Goal: Task Accomplishment & Management: Use online tool/utility

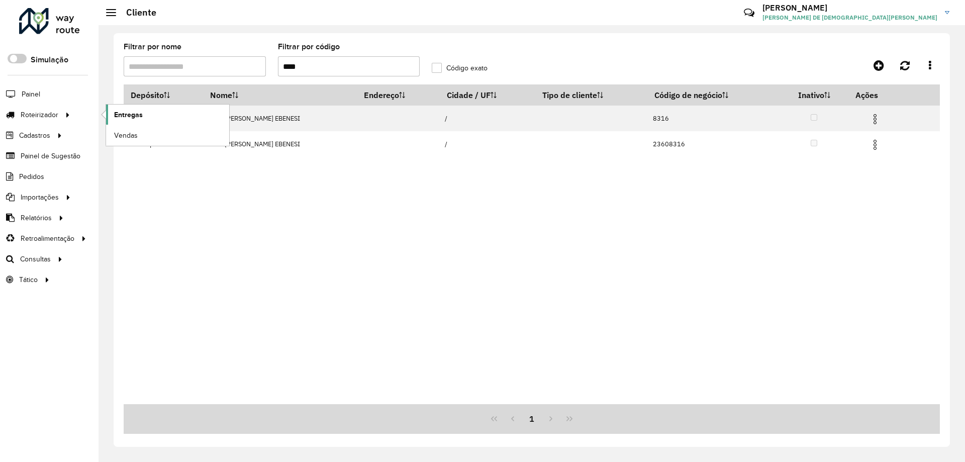
click at [134, 111] on span "Entregas" at bounding box center [128, 115] width 29 height 11
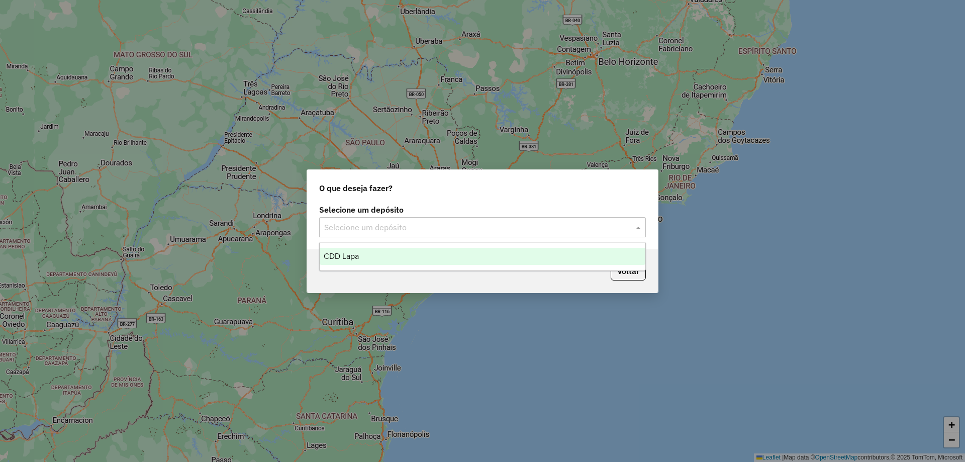
click at [502, 235] on div "Selecione um depósito" at bounding box center [482, 227] width 327 height 20
click at [421, 271] on div "Voltar" at bounding box center [482, 270] width 351 height 43
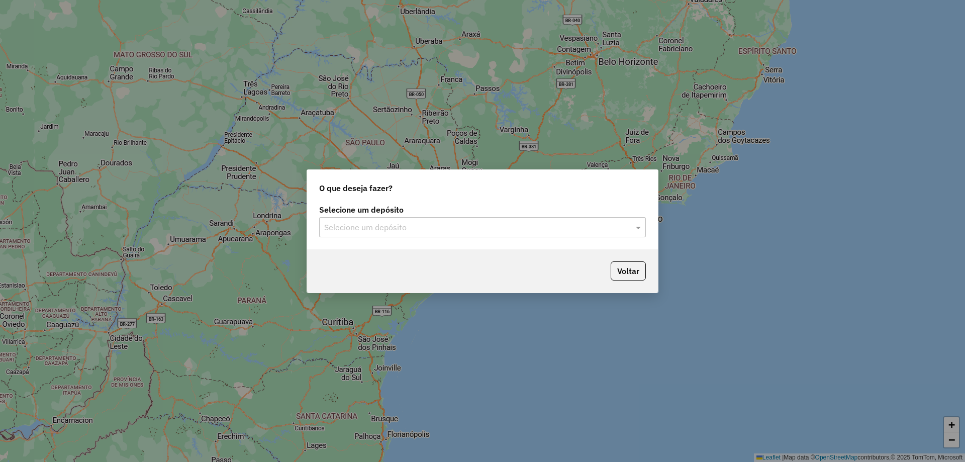
click at [416, 255] on div "Voltar" at bounding box center [482, 270] width 351 height 43
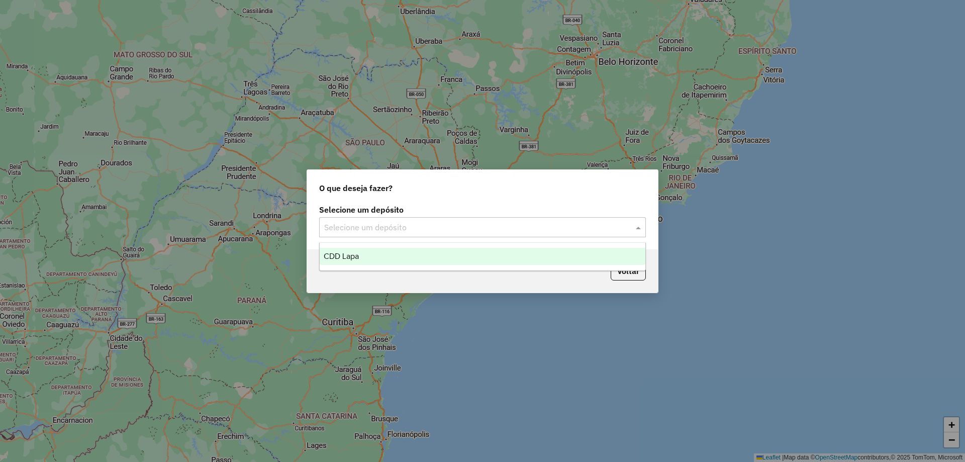
click at [416, 227] on input "text" at bounding box center [472, 228] width 297 height 12
click at [379, 254] on div "CDD Lapa" at bounding box center [483, 256] width 326 height 17
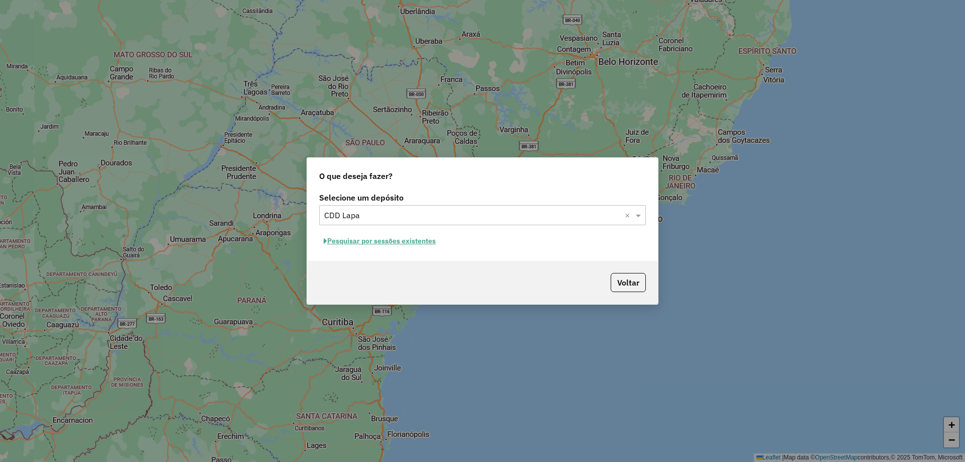
click at [349, 241] on button "Pesquisar por sessões existentes" at bounding box center [379, 241] width 121 height 16
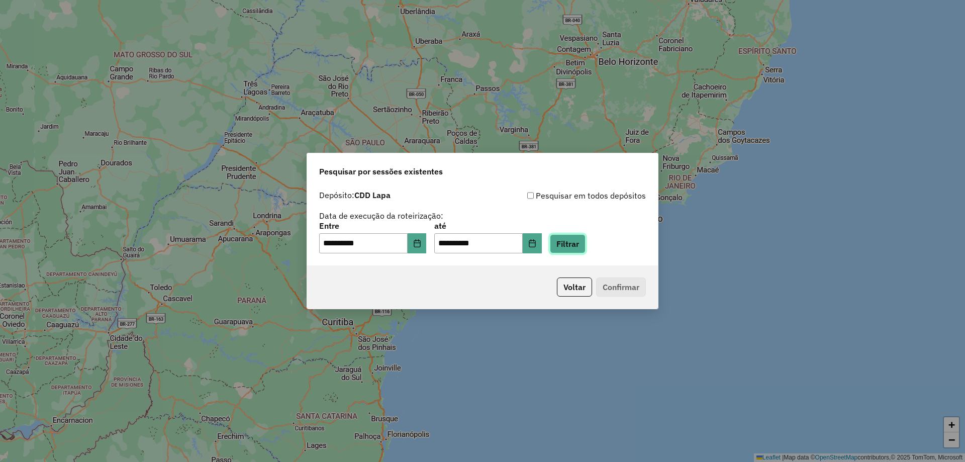
click at [586, 242] on button "Filtrar" at bounding box center [568, 243] width 36 height 19
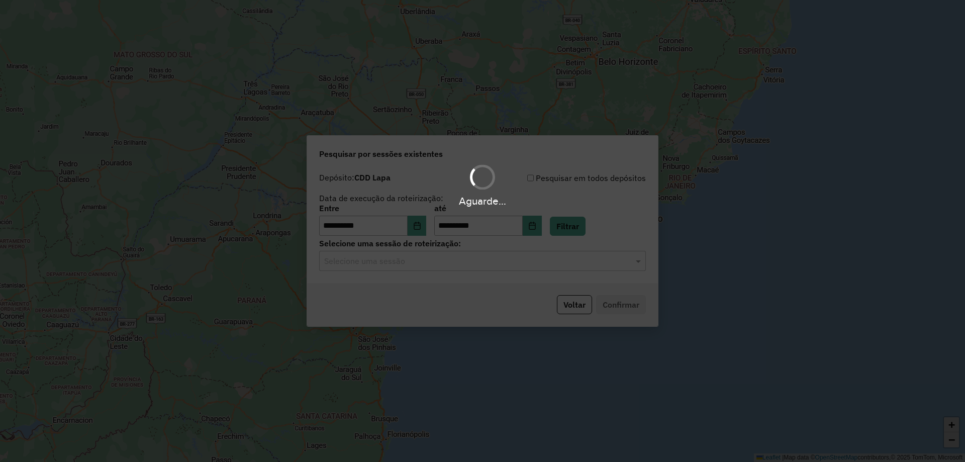
click at [416, 263] on input "text" at bounding box center [472, 261] width 297 height 12
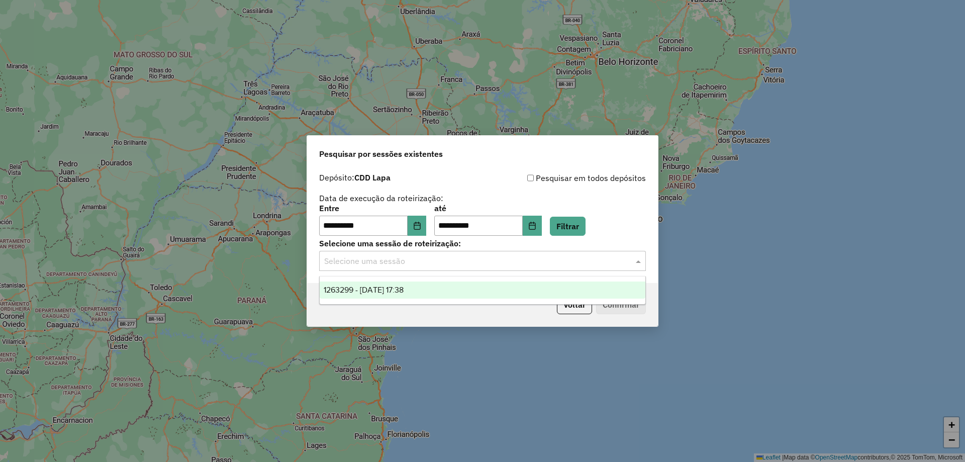
click at [415, 265] on input "text" at bounding box center [472, 261] width 297 height 12
click at [392, 290] on span "1263299 - 11/09/2025 17:38" at bounding box center [364, 290] width 80 height 9
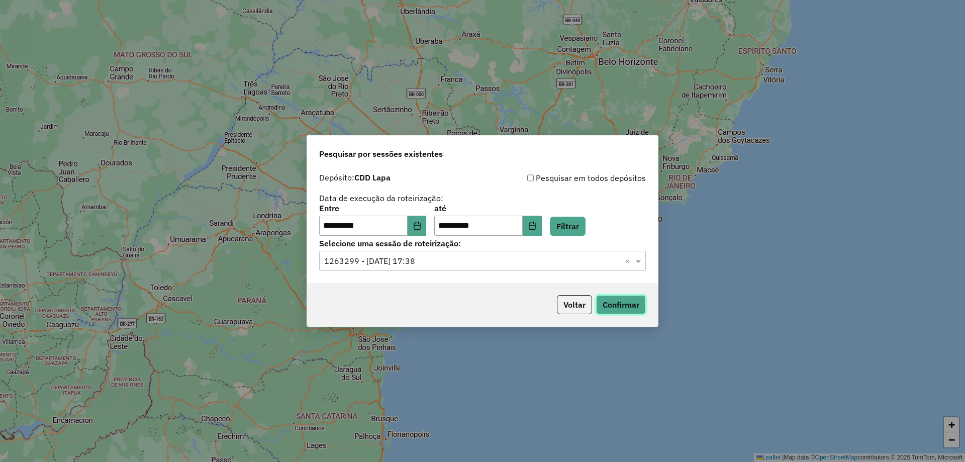
click at [625, 302] on button "Confirmar" at bounding box center [621, 304] width 50 height 19
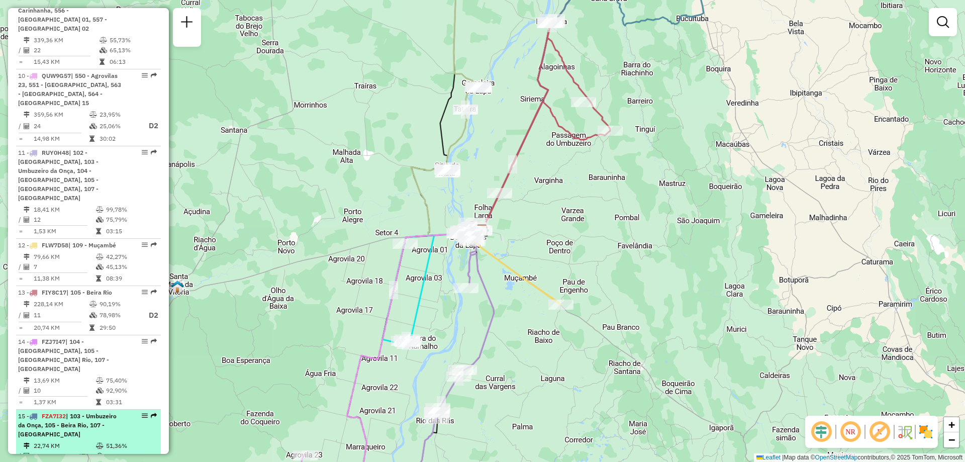
scroll to position [1006, 0]
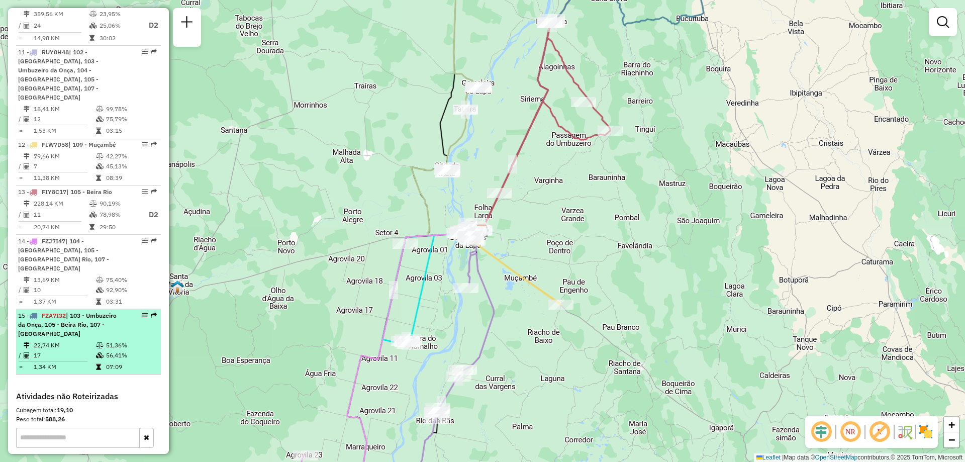
click at [86, 311] on div "15 - FZA7I32 | 103 - Umbuzeiro da Onça, 105 - [GEOGRAPHIC_DATA], 107 - [GEOGRAP…" at bounding box center [71, 324] width 107 height 27
select select "**********"
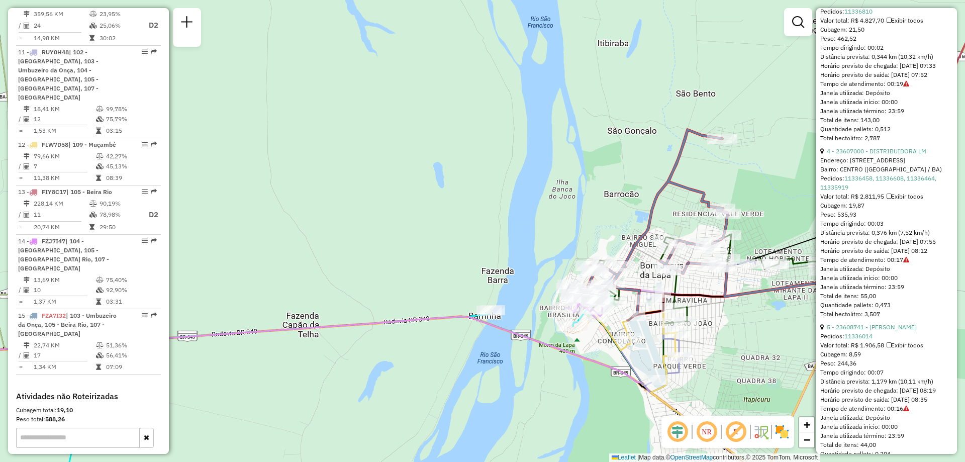
scroll to position [855, 0]
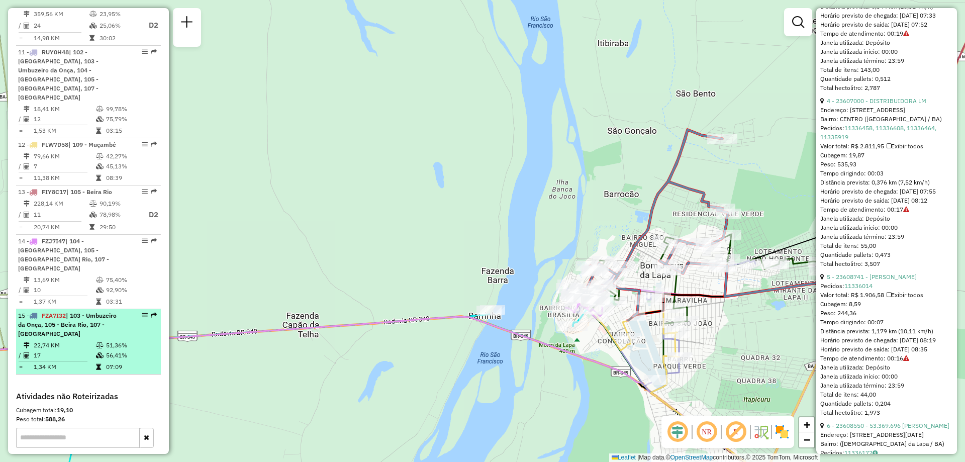
drag, startPoint x: 61, startPoint y: 274, endPoint x: 128, endPoint y: 294, distance: 69.8
click at [128, 309] on li "15 - FZA7I32 | 103 - Umbuzeiro da Onça, 105 - [GEOGRAPHIC_DATA], 107 - [GEOGRAP…" at bounding box center [88, 341] width 145 height 65
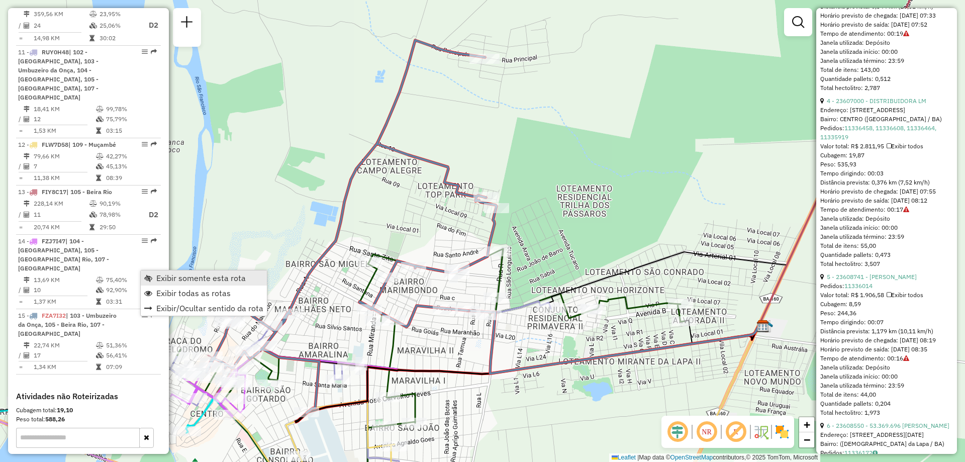
click at [161, 280] on span "Exibir somente esta rota" at bounding box center [201, 278] width 90 height 8
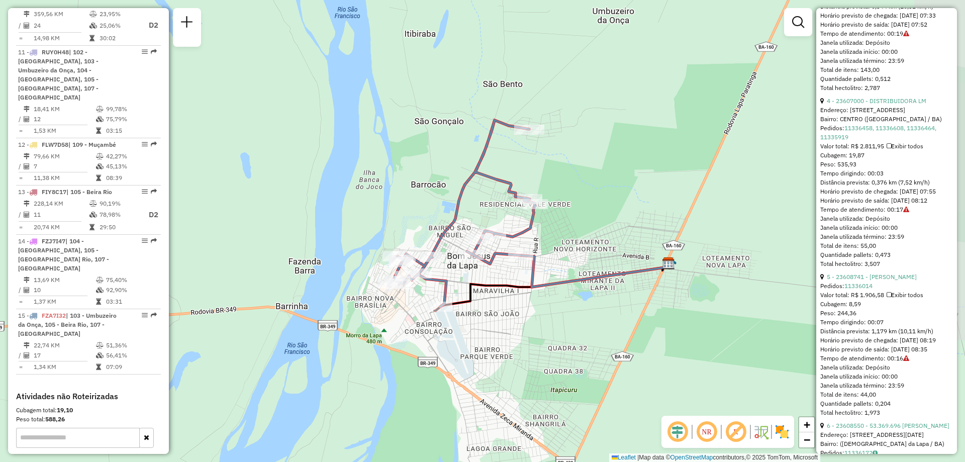
drag, startPoint x: 658, startPoint y: 312, endPoint x: 594, endPoint y: 307, distance: 63.6
click at [594, 307] on div "Janela de atendimento Grade de atendimento Capacidade Transportadoras Veículos …" at bounding box center [482, 231] width 965 height 462
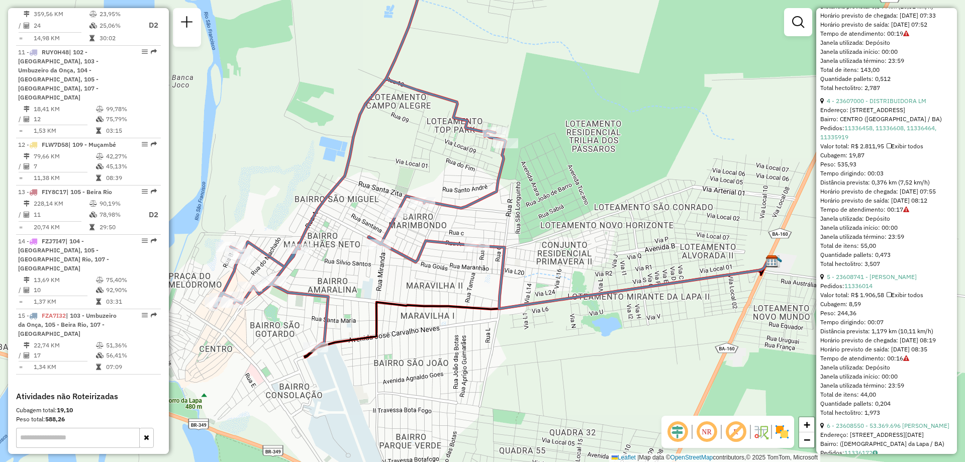
drag, startPoint x: 567, startPoint y: 240, endPoint x: 586, endPoint y: 236, distance: 19.5
click at [586, 236] on div "Janela de atendimento Grade de atendimento Capacidade Transportadoras Veículos …" at bounding box center [482, 231] width 965 height 462
